Goal: Find specific page/section: Find specific page/section

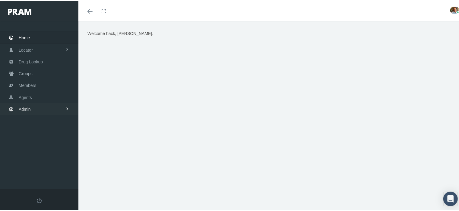
click at [45, 105] on link "Admin" at bounding box center [39, 108] width 78 height 12
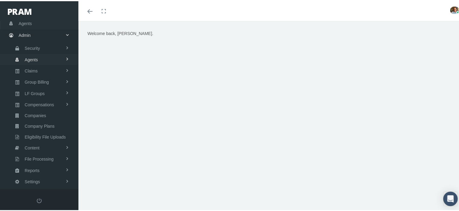
scroll to position [80, 0]
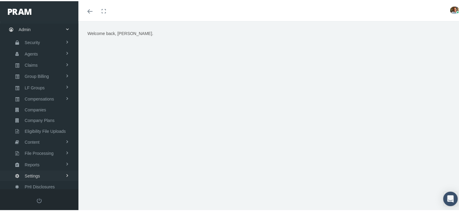
click at [39, 171] on span "Settings" at bounding box center [32, 174] width 15 height 10
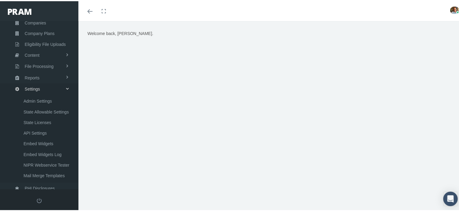
scroll to position [167, 0]
click at [51, 139] on span "Embed Widgets" at bounding box center [39, 142] width 30 height 10
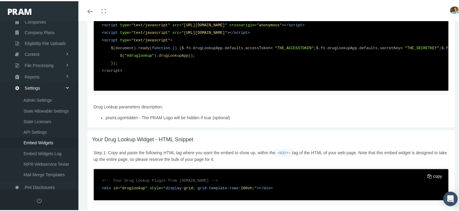
scroll to position [504, 0]
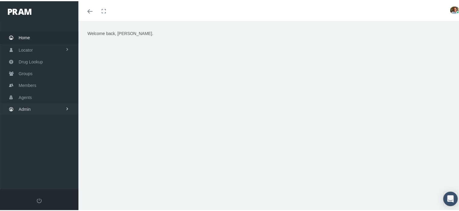
click at [49, 105] on link "Admin" at bounding box center [39, 108] width 78 height 12
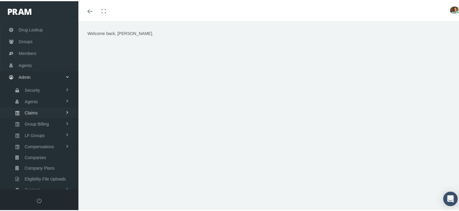
scroll to position [80, 0]
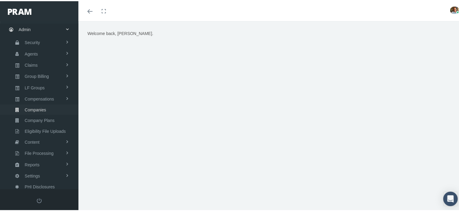
click at [42, 107] on span "Companies" at bounding box center [35, 108] width 21 height 10
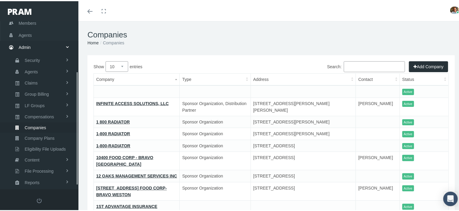
scroll to position [80, 0]
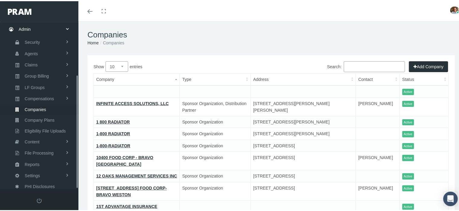
click at [372, 66] on input "Search:" at bounding box center [374, 65] width 61 height 11
paste input "ALL INCOME SOLUTION CO"
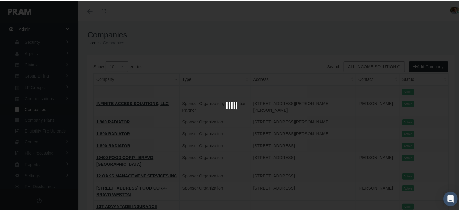
scroll to position [0, 4]
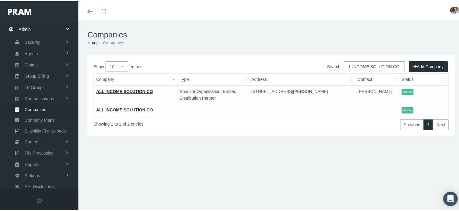
type input "ALL INCOME SOLUTION CO"
